Goal: Transaction & Acquisition: Purchase product/service

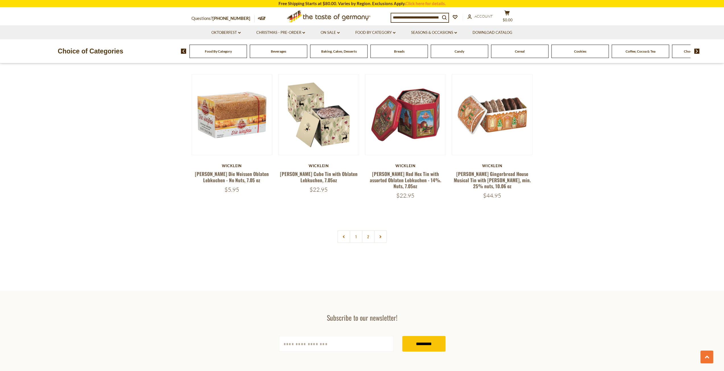
scroll to position [1167, 0]
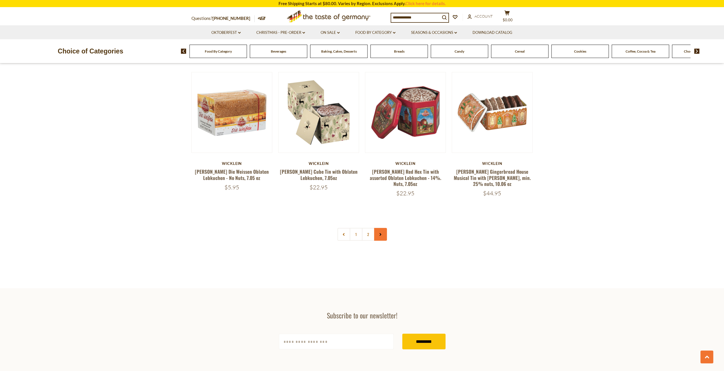
click at [378, 228] on link at bounding box center [380, 234] width 13 height 13
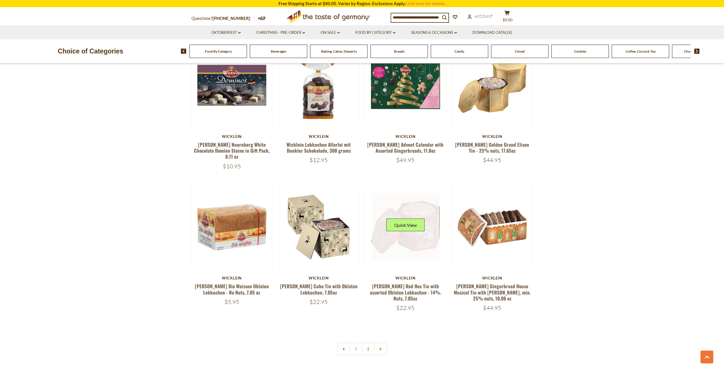
scroll to position [1053, 0]
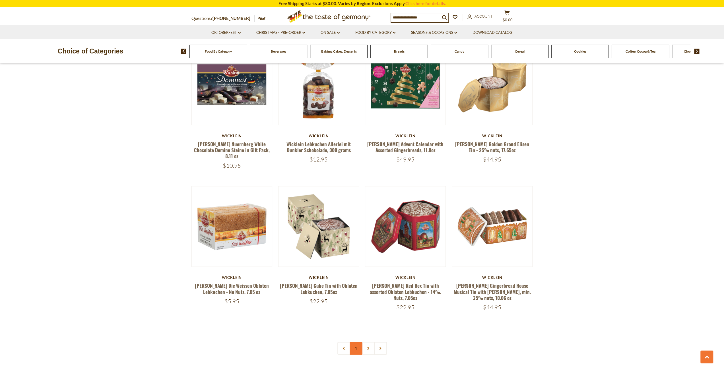
click at [356, 342] on link "1" at bounding box center [356, 348] width 13 height 13
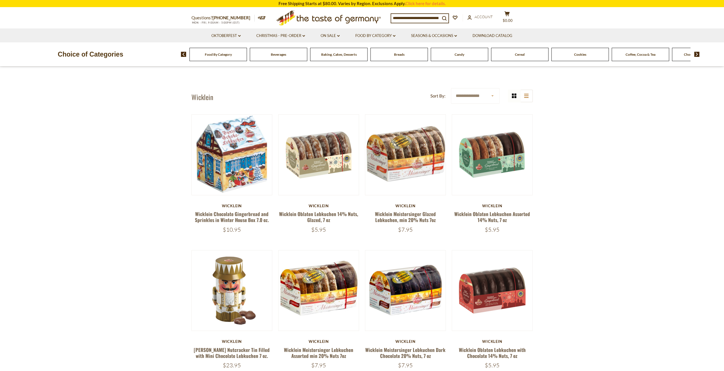
scroll to position [0, 0]
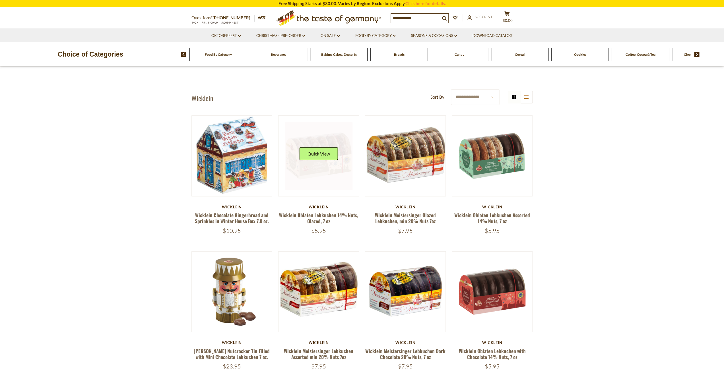
click at [325, 164] on div "Quick View" at bounding box center [318, 155] width 38 height 17
click at [322, 149] on button "Quick View" at bounding box center [318, 153] width 38 height 13
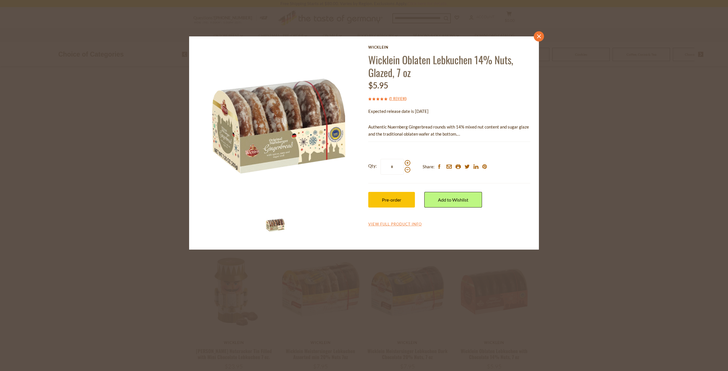
click at [539, 37] on icon "close" at bounding box center [539, 36] width 4 height 4
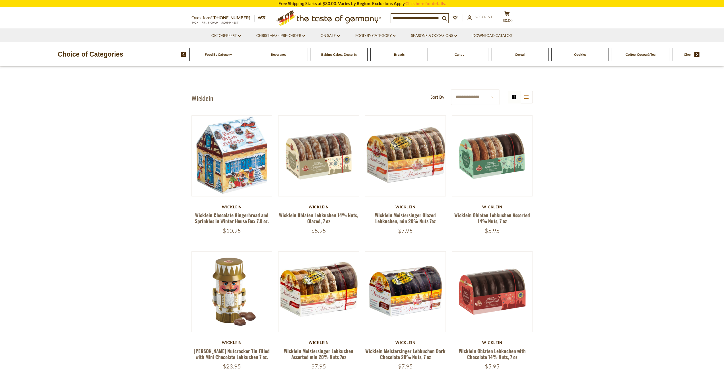
click at [247, 58] on div "Cookies" at bounding box center [218, 54] width 57 height 13
drag, startPoint x: 575, startPoint y: 58, endPoint x: 578, endPoint y: 53, distance: 5.0
click at [247, 53] on div "Cookies" at bounding box center [218, 54] width 57 height 13
click at [183, 53] on img at bounding box center [183, 54] width 5 height 5
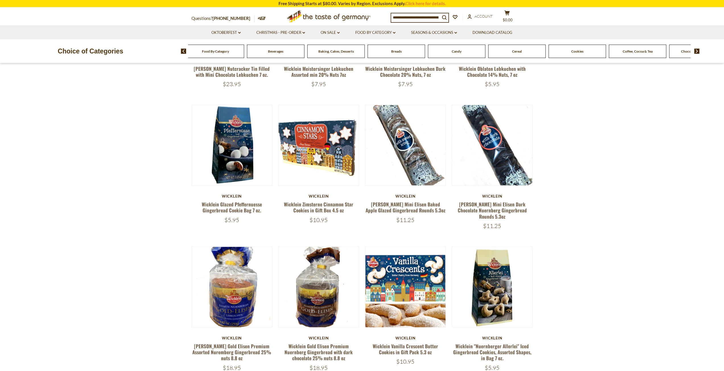
scroll to position [285, 0]
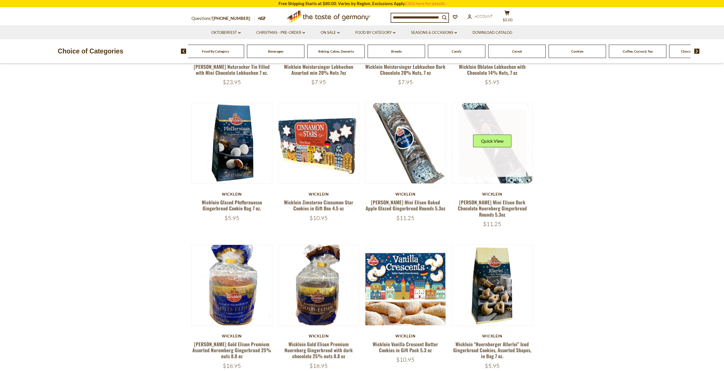
click at [506, 172] on link at bounding box center [492, 144] width 68 height 68
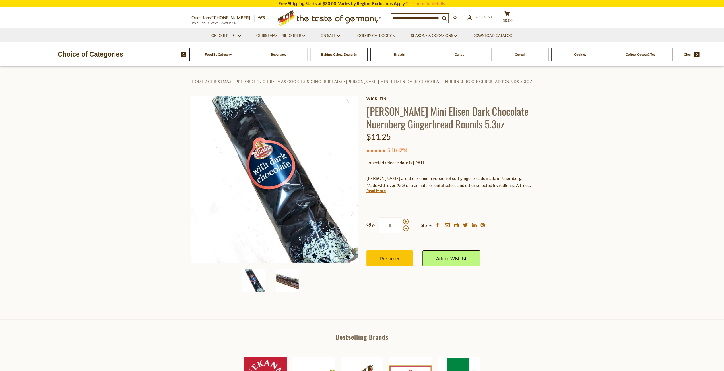
click at [282, 281] on img at bounding box center [287, 280] width 23 height 23
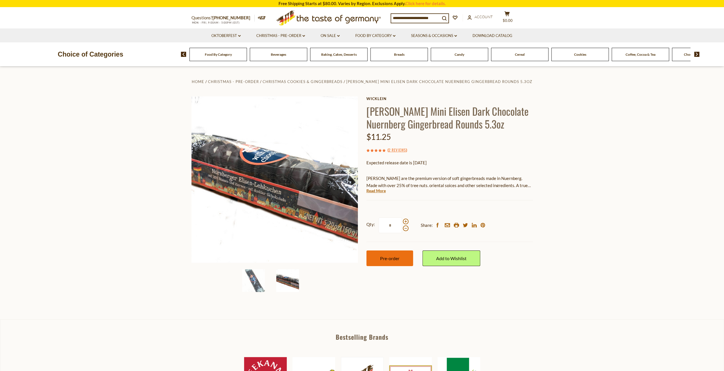
click at [388, 255] on button "Pre-order" at bounding box center [389, 259] width 47 height 16
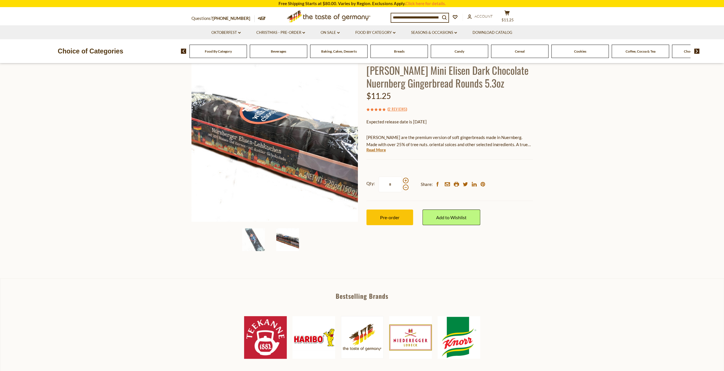
scroll to position [28, 0]
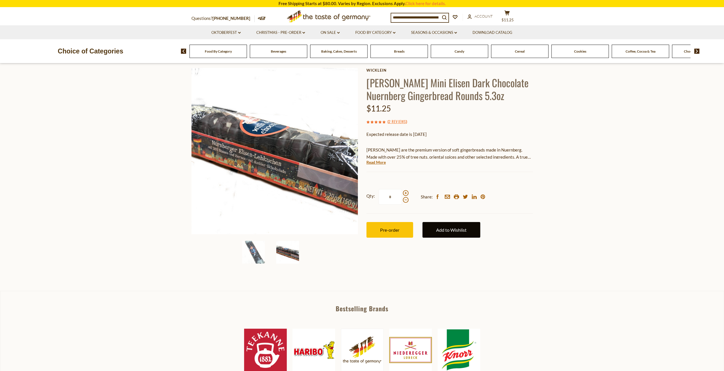
click at [451, 230] on link "Add to Wishlist" at bounding box center [452, 230] width 58 height 16
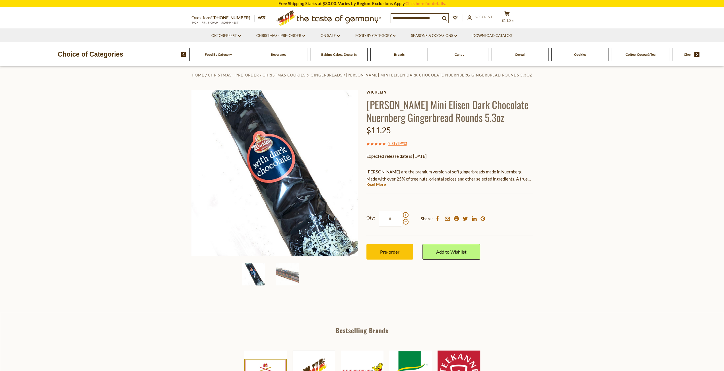
scroll to position [28, 0]
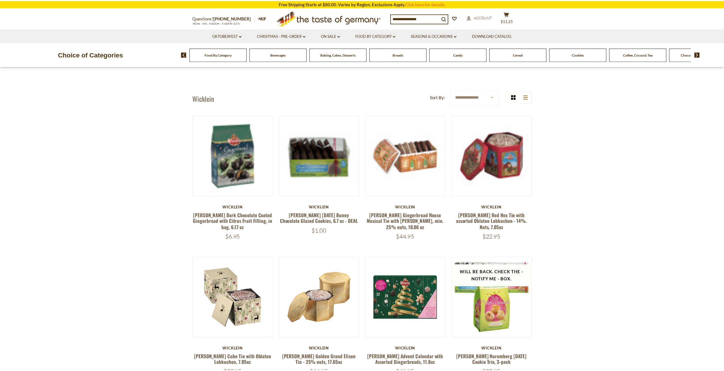
scroll to position [269, 0]
